Goal: Find specific page/section: Find specific page/section

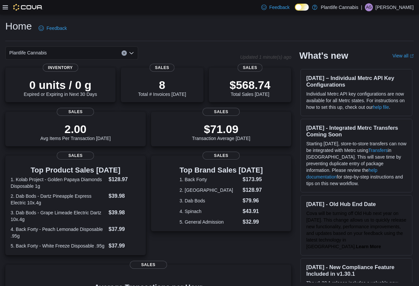
click at [5, 8] on icon at bounding box center [5, 7] width 5 height 5
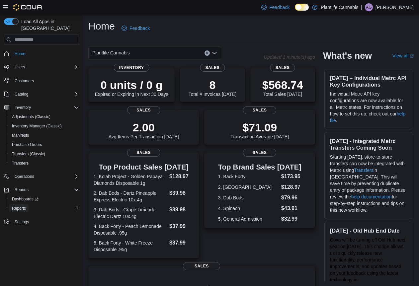
click at [17, 206] on span "Reports" at bounding box center [19, 208] width 14 height 5
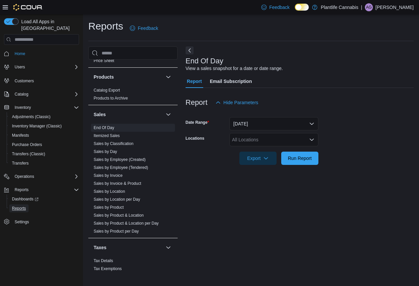
scroll to position [350, 0]
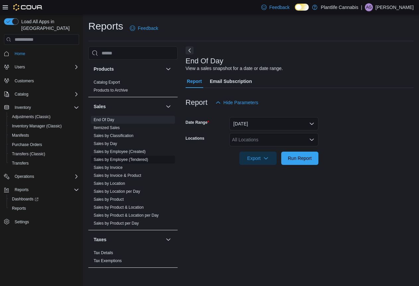
click at [127, 159] on link "Sales by Employee (Tendered)" at bounding box center [121, 159] width 54 height 5
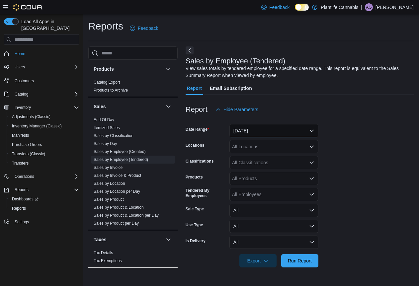
click at [250, 130] on button "[DATE]" at bounding box center [273, 130] width 89 height 13
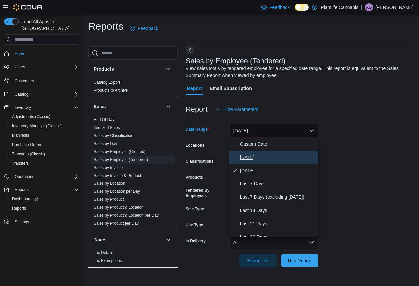
click at [244, 157] on span "[DATE]" at bounding box center [278, 157] width 76 height 8
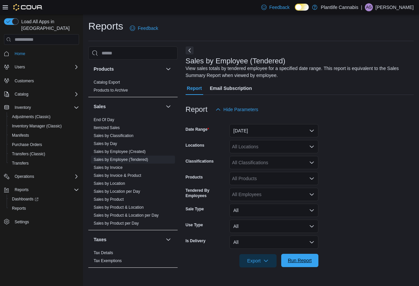
click at [305, 261] on span "Run Report" at bounding box center [300, 260] width 24 height 7
